Goal: Transaction & Acquisition: Purchase product/service

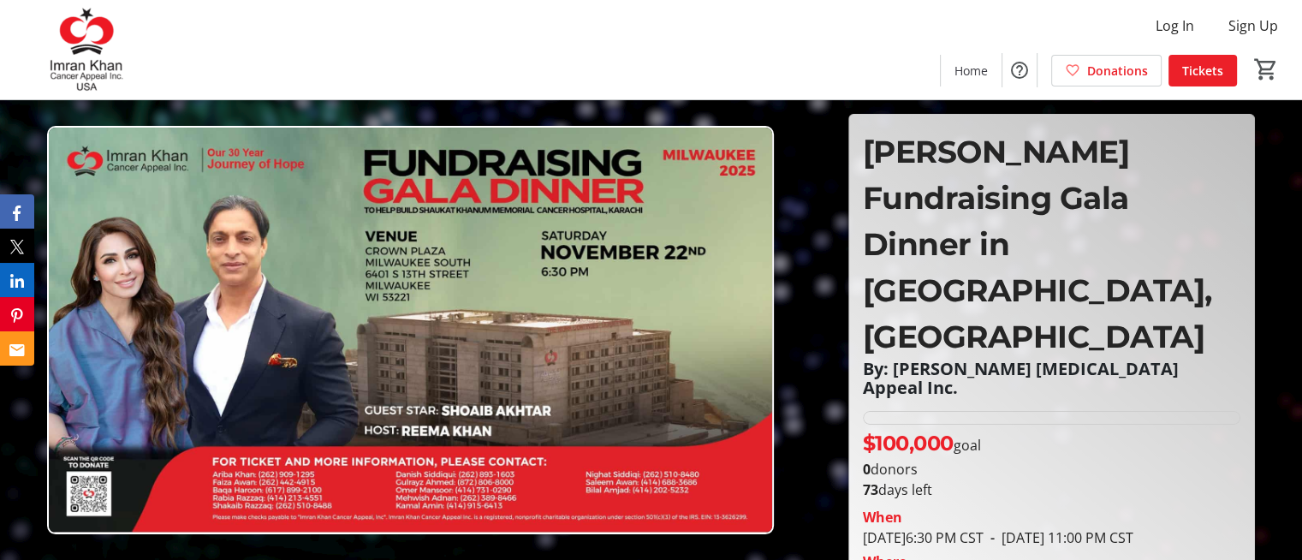
click at [1116, 294] on p "[PERSON_NAME] Fundraising Gala Dinner in [GEOGRAPHIC_DATA], [GEOGRAPHIC_DATA]" at bounding box center [1051, 243] width 377 height 231
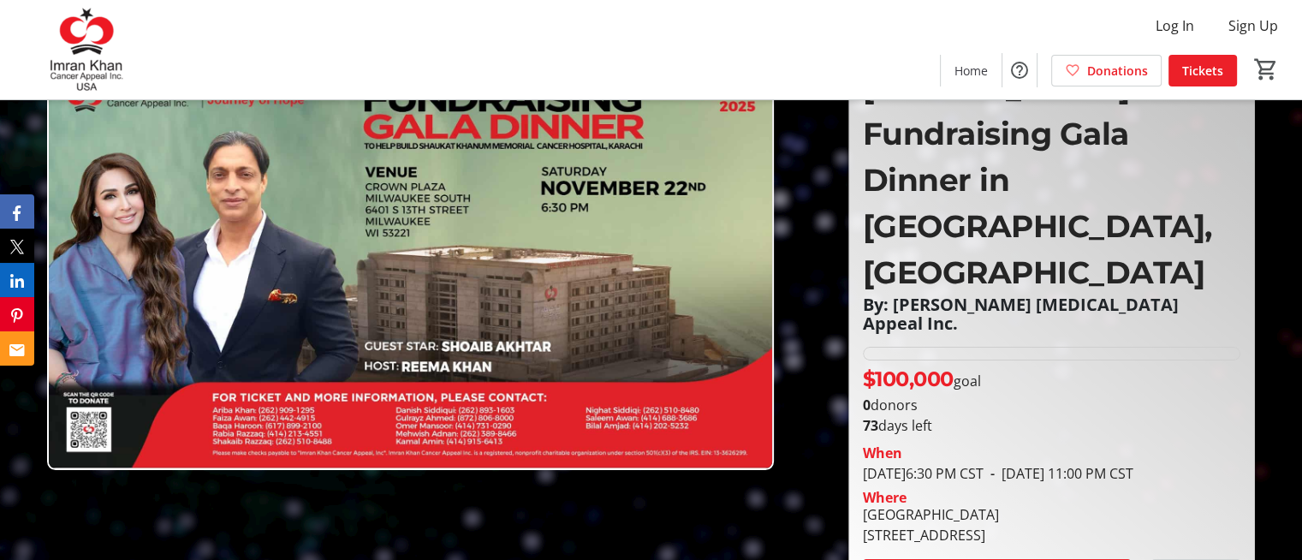
click at [1116, 294] on div "[PERSON_NAME] Fundraising Gala Dinner in [GEOGRAPHIC_DATA], [GEOGRAPHIC_DATA] B…" at bounding box center [1051, 328] width 405 height 556
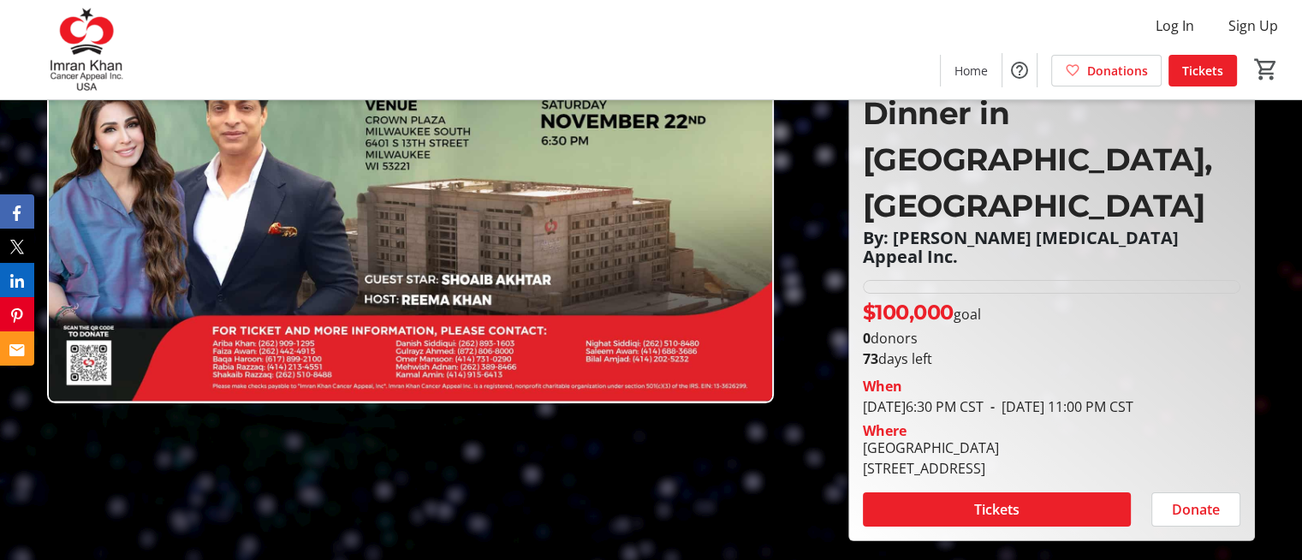
scroll to position [97, 0]
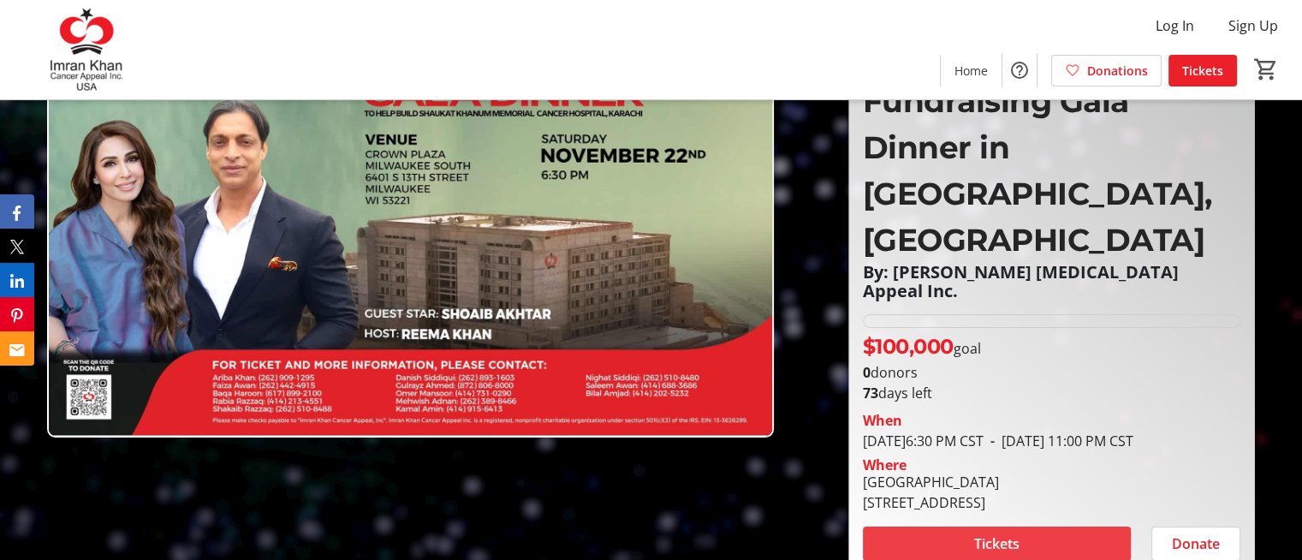
click at [994, 533] on span "Tickets" at bounding box center [996, 543] width 45 height 21
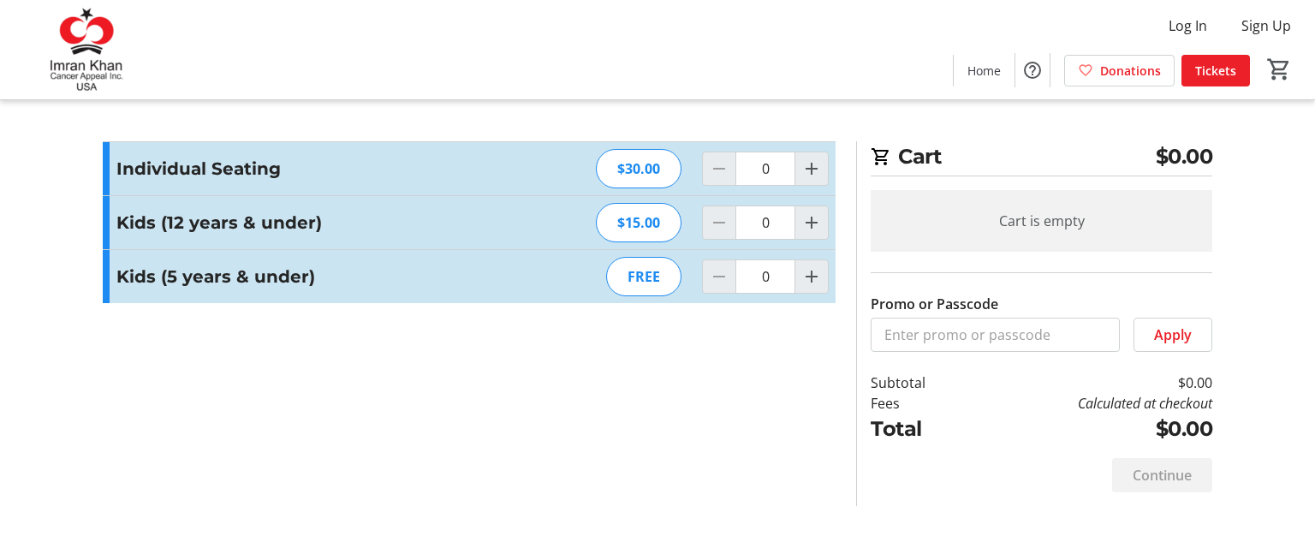
click at [80, 396] on tr-checkout-feature-upsell-ui "Cart $0.00 Cart is empty Promo or Passcode Apply Subtotal $0.00 Fees Calculated…" at bounding box center [657, 280] width 1315 height 560
click at [24, 299] on tr-checkout-feature-upsell-ui "Cart $0.00 Cart is empty Promo or Passcode Apply Subtotal $0.00 Fees Calculated…" at bounding box center [657, 280] width 1315 height 560
